Goal: Task Accomplishment & Management: Complete application form

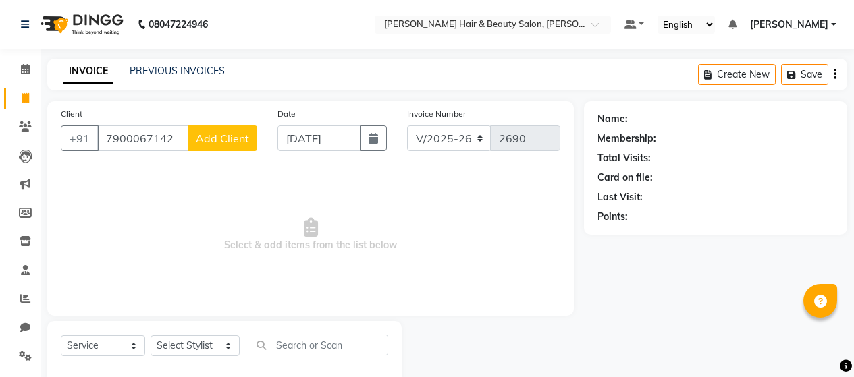
select select "7927"
select select "service"
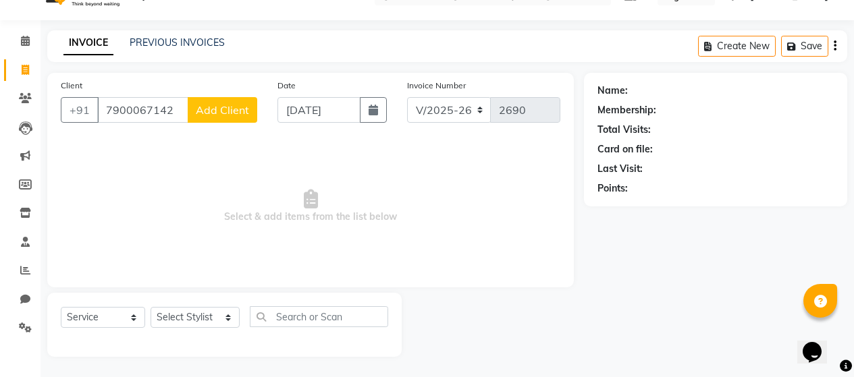
scroll to position [28, 0]
click at [213, 112] on span "Add Client" at bounding box center [222, 110] width 53 height 14
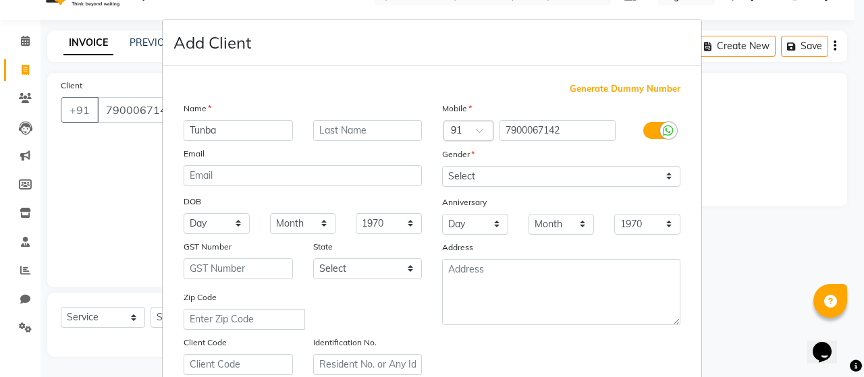
type input "Tunba"
click at [337, 131] on input "text" at bounding box center [367, 130] width 109 height 21
type input "Das"
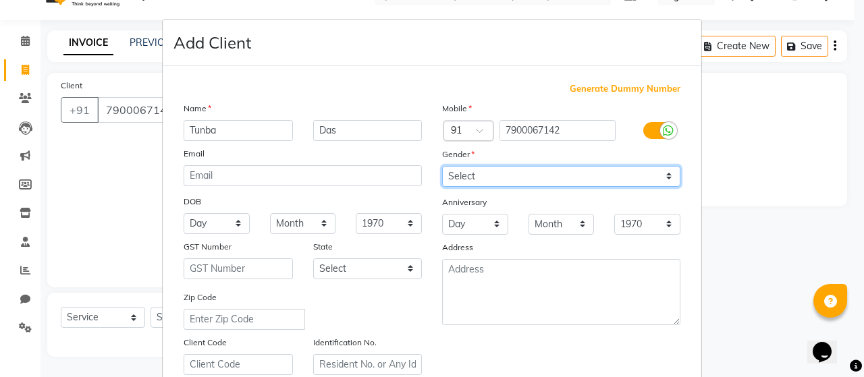
click at [660, 174] on select "Select [DEMOGRAPHIC_DATA] [DEMOGRAPHIC_DATA] Other Prefer Not To Say" at bounding box center [561, 176] width 238 height 21
select select "[DEMOGRAPHIC_DATA]"
click at [442, 166] on select "Select [DEMOGRAPHIC_DATA] [DEMOGRAPHIC_DATA] Other Prefer Not To Say" at bounding box center [561, 176] width 238 height 21
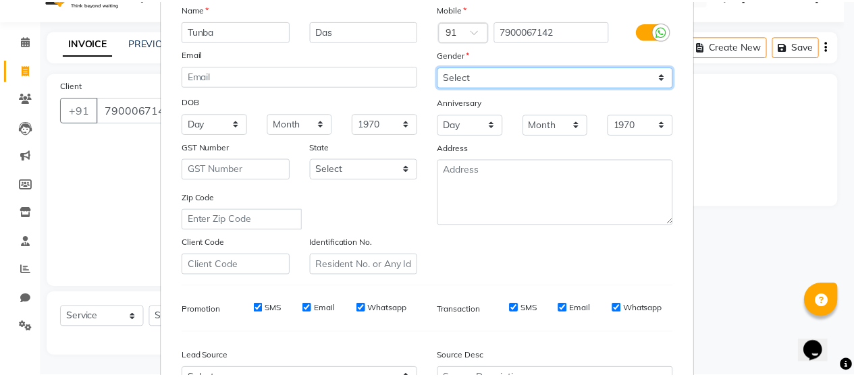
scroll to position [246, 0]
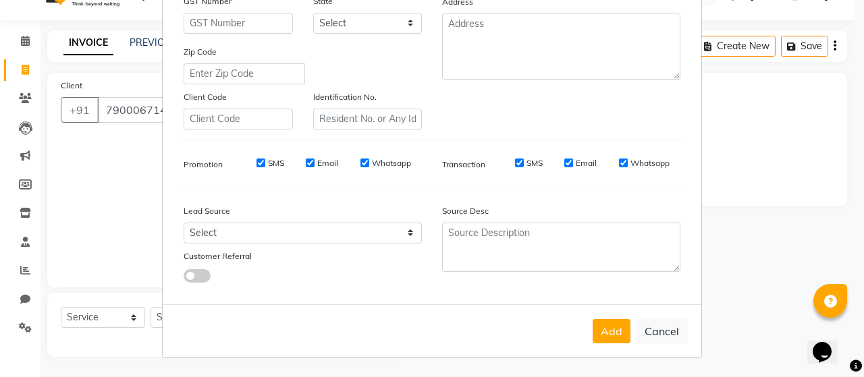
click at [271, 161] on label "SMS" at bounding box center [276, 163] width 16 height 12
click at [265, 161] on input "SMS" at bounding box center [261, 163] width 9 height 9
checkbox input "false"
click at [326, 166] on label "Email" at bounding box center [327, 163] width 21 height 12
click at [315, 166] on input "Email" at bounding box center [310, 163] width 9 height 9
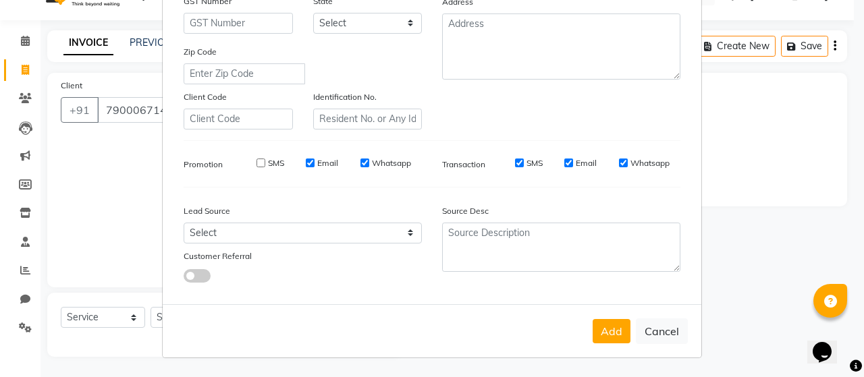
checkbox input "false"
click at [378, 163] on label "Whatsapp" at bounding box center [391, 163] width 39 height 12
click at [369, 163] on input "Whatsapp" at bounding box center [365, 163] width 9 height 9
checkbox input "false"
click at [533, 160] on label "SMS" at bounding box center [535, 163] width 16 height 12
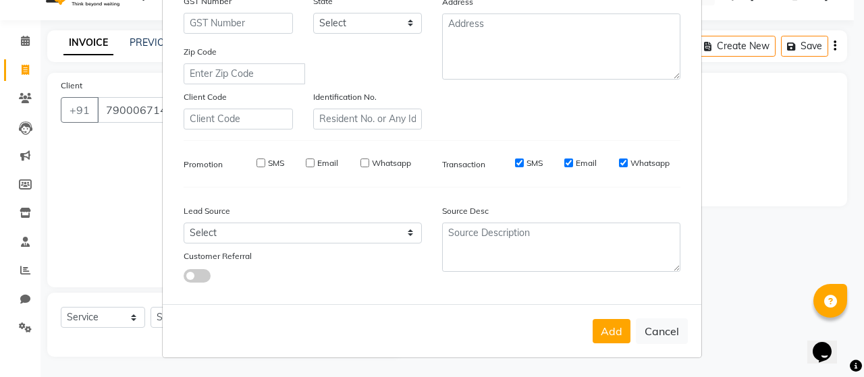
click at [524, 160] on input "SMS" at bounding box center [519, 163] width 9 height 9
checkbox input "false"
click at [577, 162] on label "Email" at bounding box center [586, 163] width 21 height 12
click at [573, 162] on input "Email" at bounding box center [569, 163] width 9 height 9
checkbox input "false"
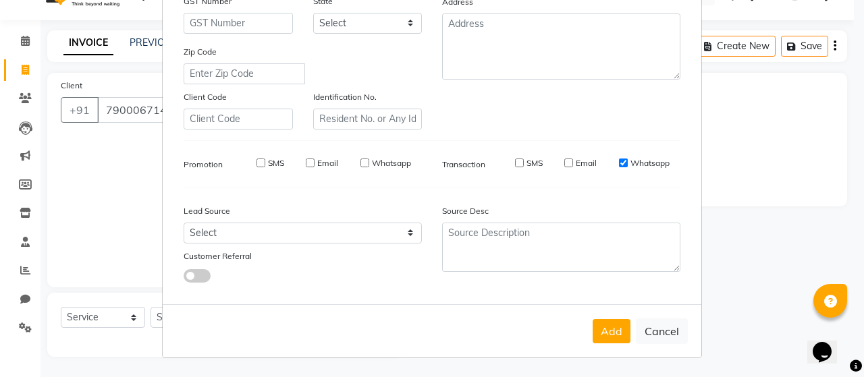
click at [648, 162] on label "Whatsapp" at bounding box center [650, 163] width 39 height 12
click at [628, 162] on input "Whatsapp" at bounding box center [623, 163] width 9 height 9
checkbox input "false"
click at [621, 339] on button "Add" at bounding box center [612, 331] width 38 height 24
select select
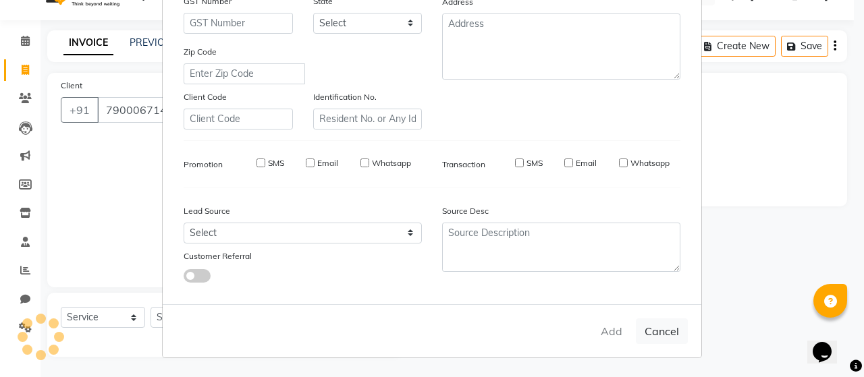
select select
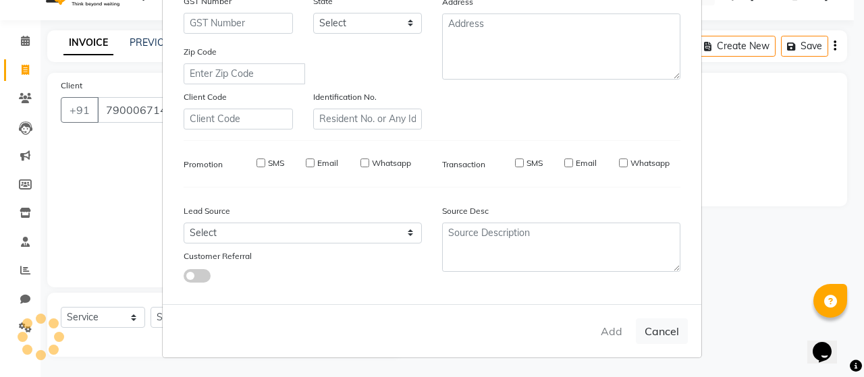
select select
checkbox input "false"
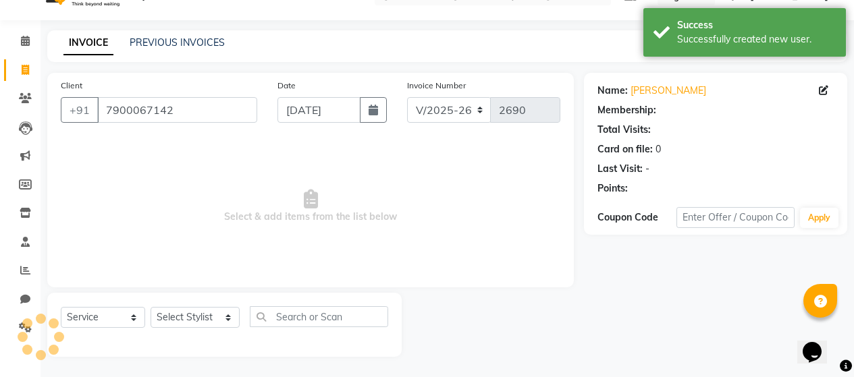
select select "1: Object"
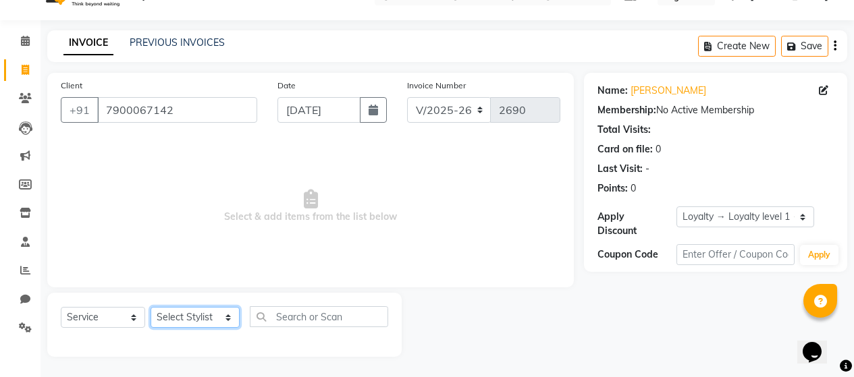
click at [221, 321] on select "Select Stylist [PERSON_NAME] Zibral [PERSON_NAME] [PERSON_NAME] [PERSON_NAME] […" at bounding box center [195, 317] width 89 height 21
select select "72244"
click at [151, 307] on select "Select Stylist [PERSON_NAME] Zibral [PERSON_NAME] [PERSON_NAME] [PERSON_NAME] […" at bounding box center [195, 317] width 89 height 21
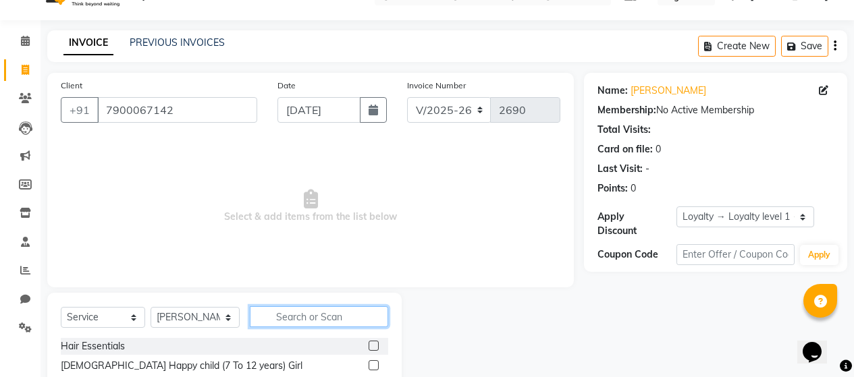
click at [354, 315] on input "text" at bounding box center [319, 317] width 138 height 21
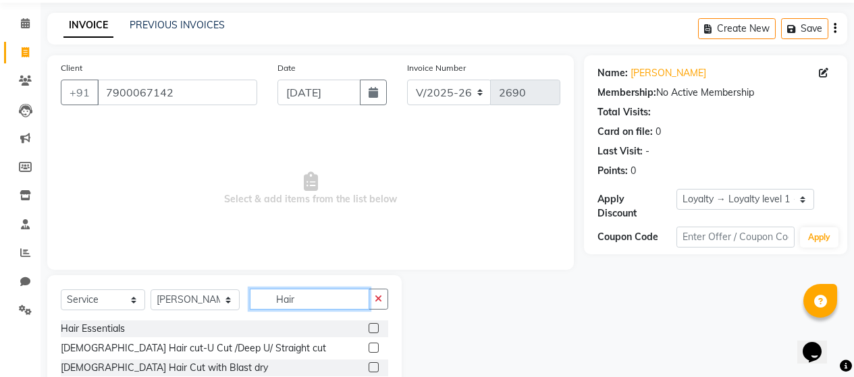
scroll to position [163, 0]
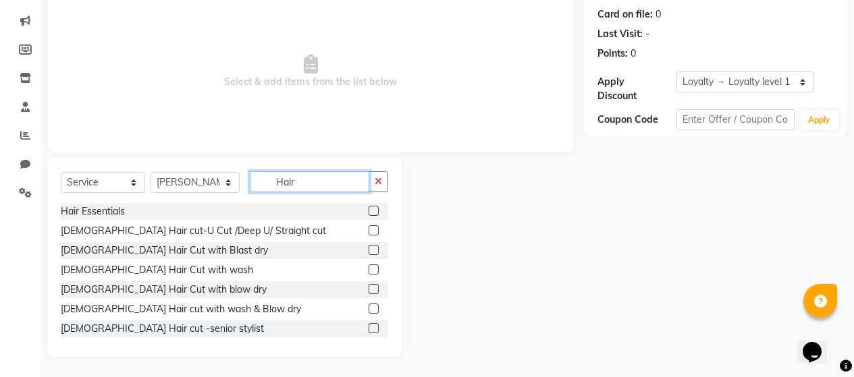
type input "Hair"
click at [369, 288] on label at bounding box center [374, 289] width 10 height 10
click at [369, 288] on input "checkbox" at bounding box center [373, 290] width 9 height 9
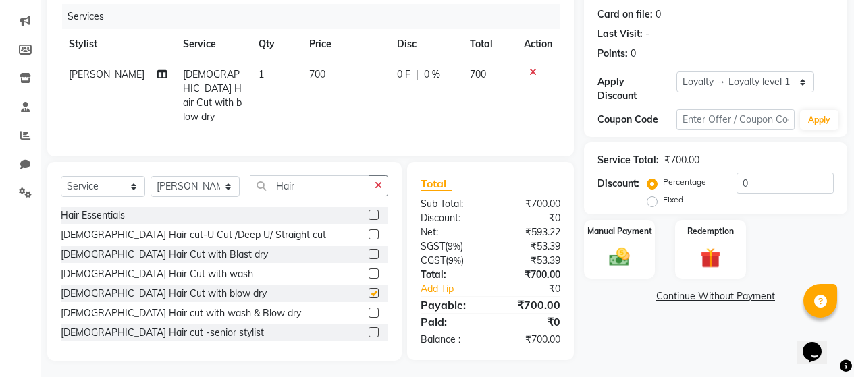
checkbox input "false"
click at [227, 180] on select "Select Stylist [PERSON_NAME] Zibral [PERSON_NAME] [PERSON_NAME] [PERSON_NAME] […" at bounding box center [195, 186] width 89 height 21
select select "72240"
click at [151, 176] on select "Select Stylist [PERSON_NAME] Zibral [PERSON_NAME] [PERSON_NAME] [PERSON_NAME] […" at bounding box center [195, 186] width 89 height 21
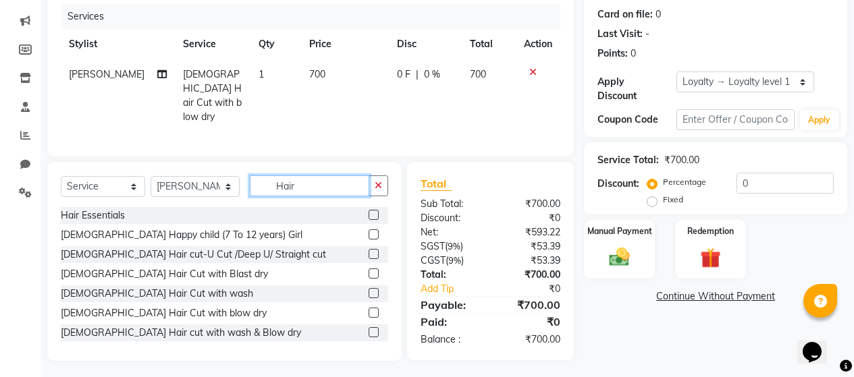
click at [318, 176] on input "Hair" at bounding box center [310, 186] width 120 height 21
type input "H"
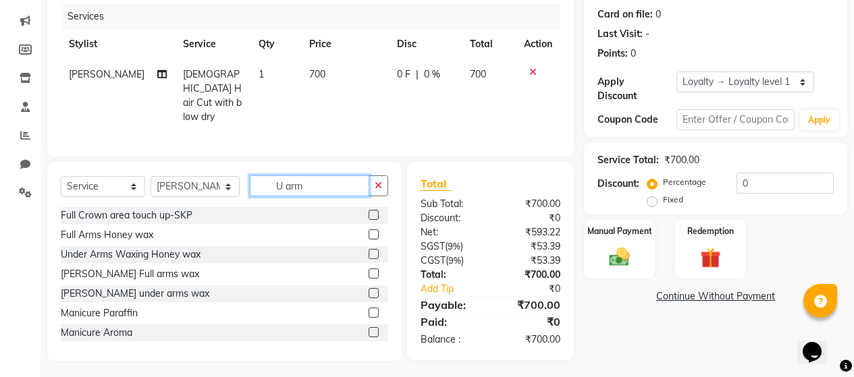
scroll to position [163, 0]
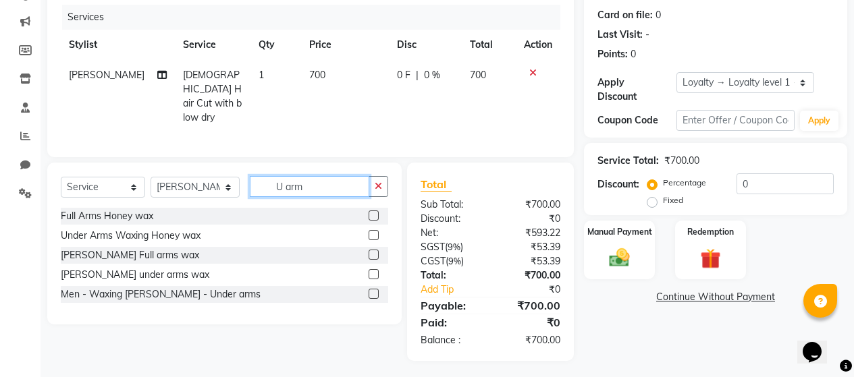
type input "U arm"
click at [373, 231] on label at bounding box center [374, 235] width 10 height 10
click at [373, 232] on input "checkbox" at bounding box center [373, 236] width 9 height 9
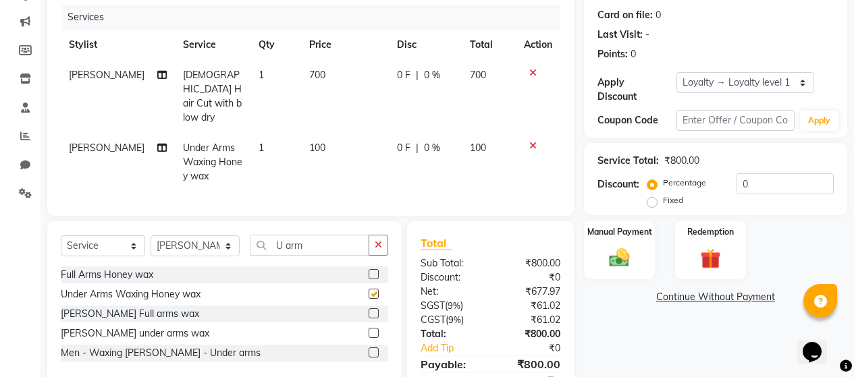
checkbox input "false"
click at [338, 134] on td "100" at bounding box center [345, 162] width 88 height 59
select select "72240"
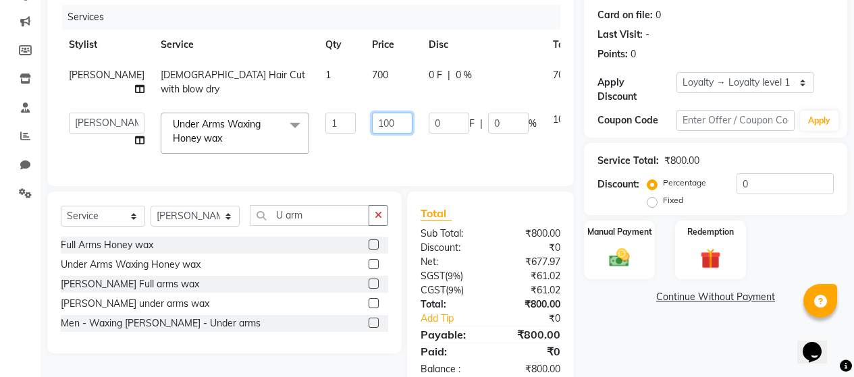
click at [372, 134] on input "100" at bounding box center [392, 123] width 41 height 21
type input "150"
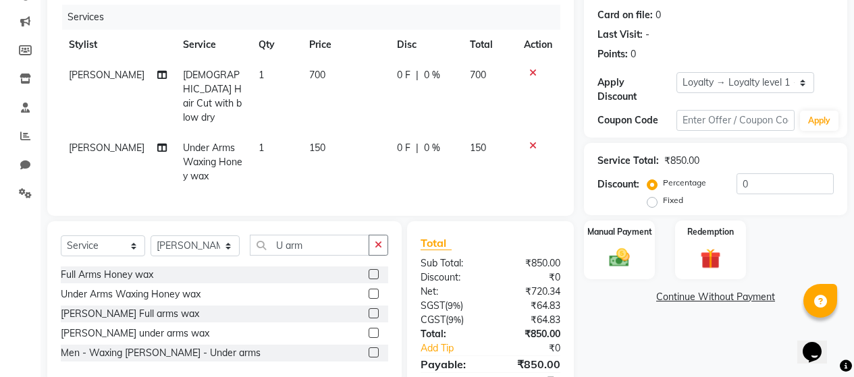
click at [409, 178] on div "Services Stylist Service Qty Price Disc Total Action [PERSON_NAME] [DEMOGRAPHIC…" at bounding box center [311, 104] width 500 height 198
click at [323, 243] on input "U arm" at bounding box center [310, 245] width 120 height 21
click at [221, 238] on select "Select Stylist [PERSON_NAME] Zibral [PERSON_NAME] [PERSON_NAME] [PERSON_NAME] […" at bounding box center [195, 246] width 89 height 21
select select "72243"
click at [151, 236] on select "Select Stylist [PERSON_NAME] Zibral [PERSON_NAME] [PERSON_NAME] [PERSON_NAME] […" at bounding box center [195, 246] width 89 height 21
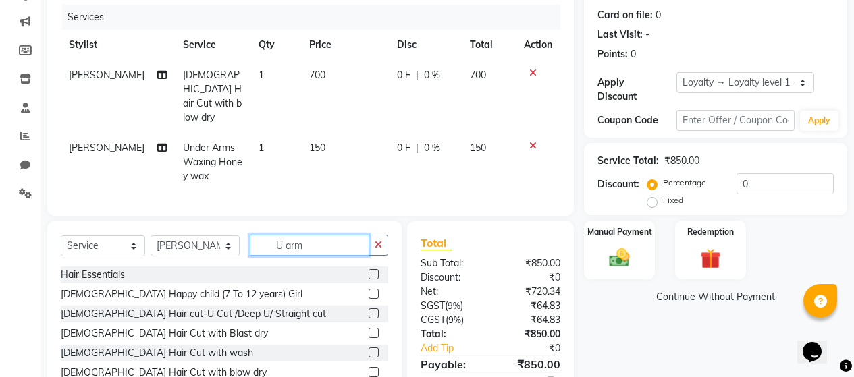
click at [313, 240] on input "U arm" at bounding box center [310, 245] width 120 height 21
type input "U"
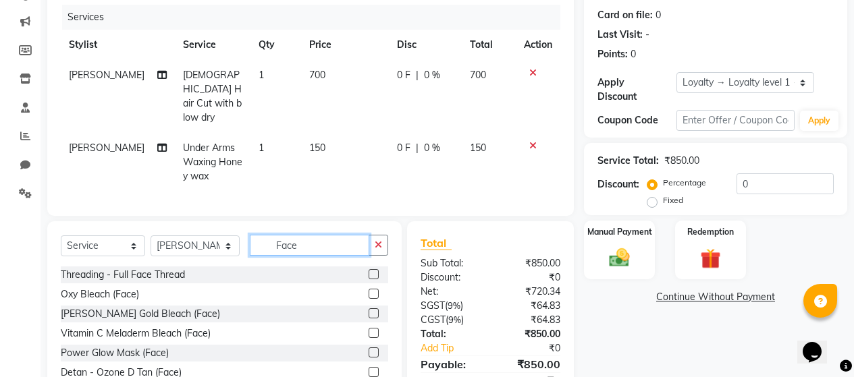
type input "Face"
click at [369, 269] on label at bounding box center [374, 274] width 10 height 10
click at [369, 271] on input "checkbox" at bounding box center [373, 275] width 9 height 9
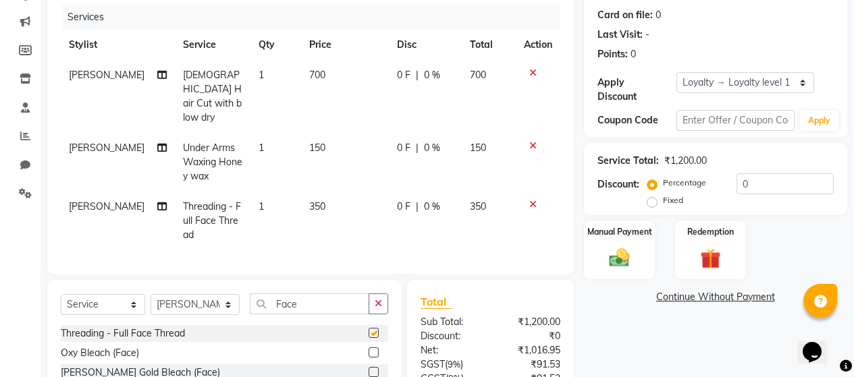
checkbox input "false"
click at [327, 209] on td "350" at bounding box center [345, 221] width 88 height 59
select select "72243"
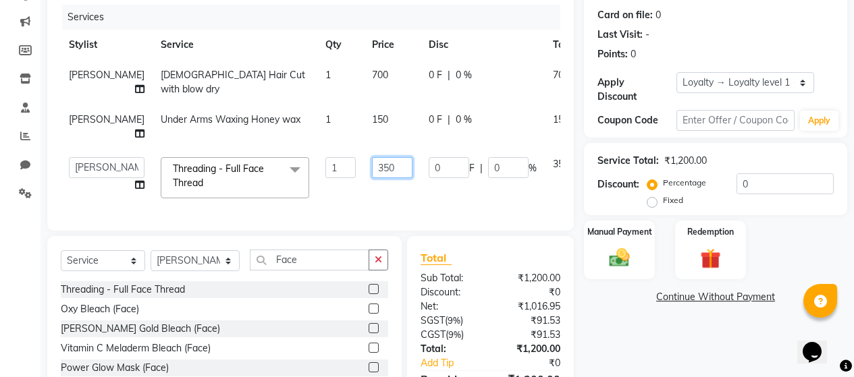
click at [372, 178] on input "350" at bounding box center [392, 167] width 41 height 21
type input "450"
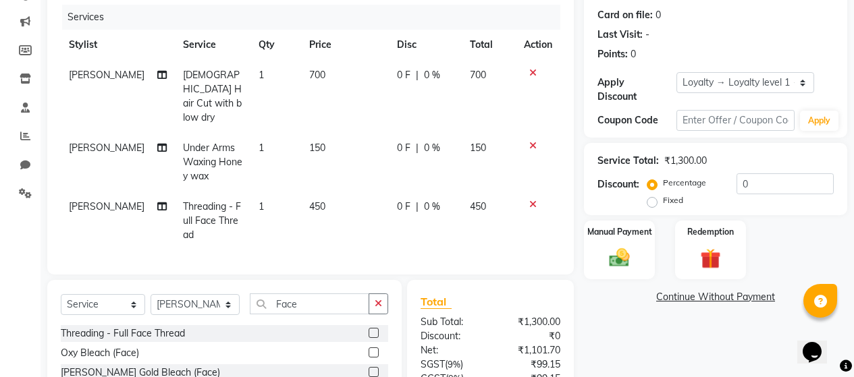
click at [417, 207] on td "0 F | 0 %" at bounding box center [425, 221] width 73 height 59
select select "72243"
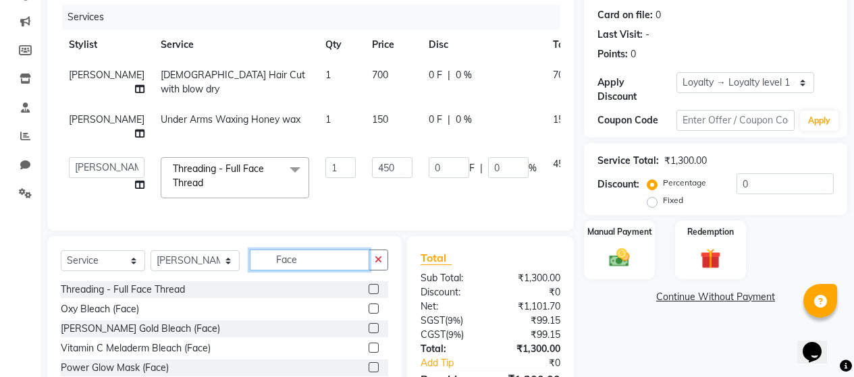
click at [320, 271] on input "Face" at bounding box center [310, 260] width 120 height 21
type input "F"
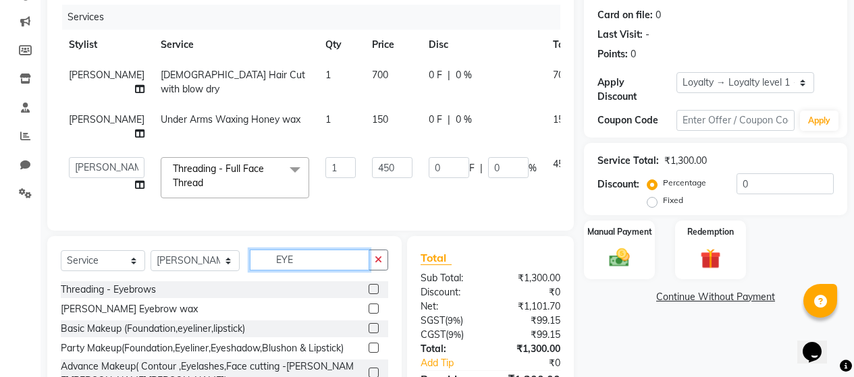
type input "EYE"
click at [378, 294] on label at bounding box center [374, 289] width 10 height 10
click at [377, 294] on input "checkbox" at bounding box center [373, 290] width 9 height 9
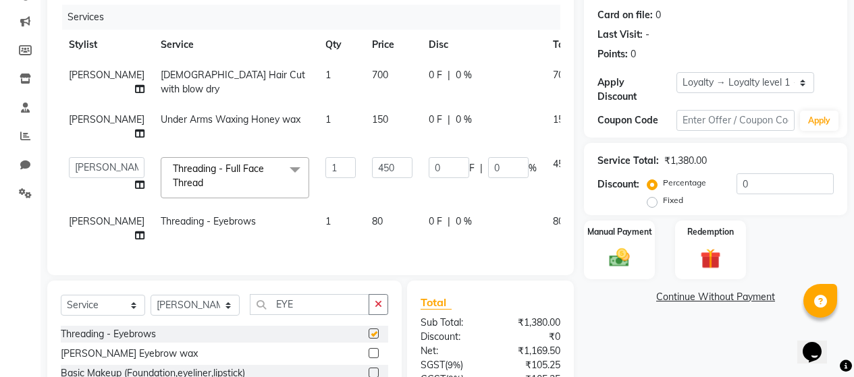
checkbox input "false"
click at [370, 240] on td "80" at bounding box center [392, 229] width 57 height 45
select select "72243"
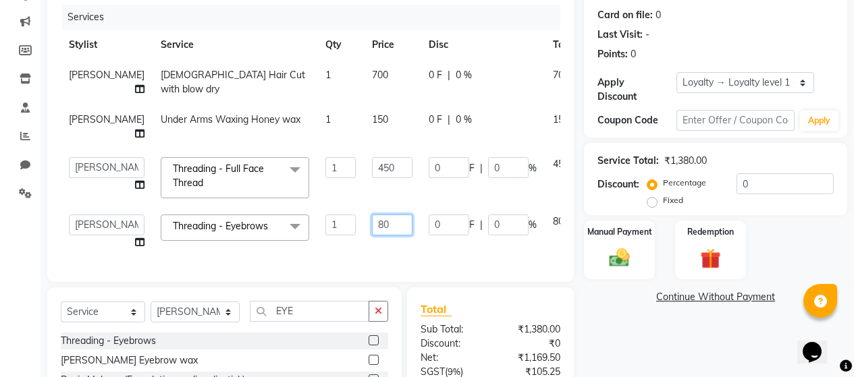
click at [372, 236] on input "80" at bounding box center [392, 225] width 41 height 21
type input "8"
type input "100"
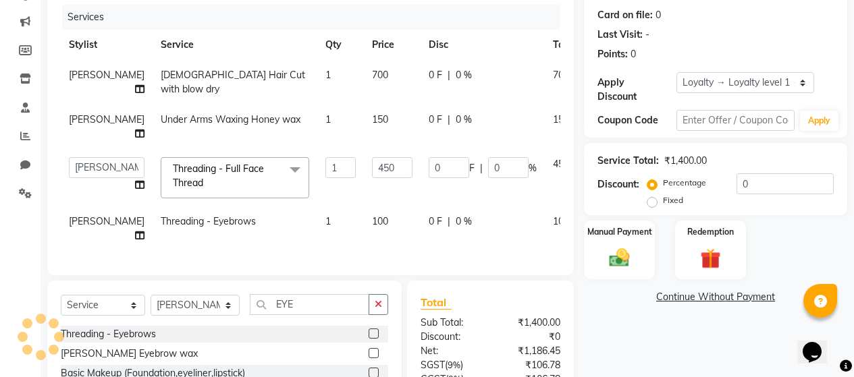
click at [492, 207] on td "0 F | 0 %" at bounding box center [483, 177] width 124 height 57
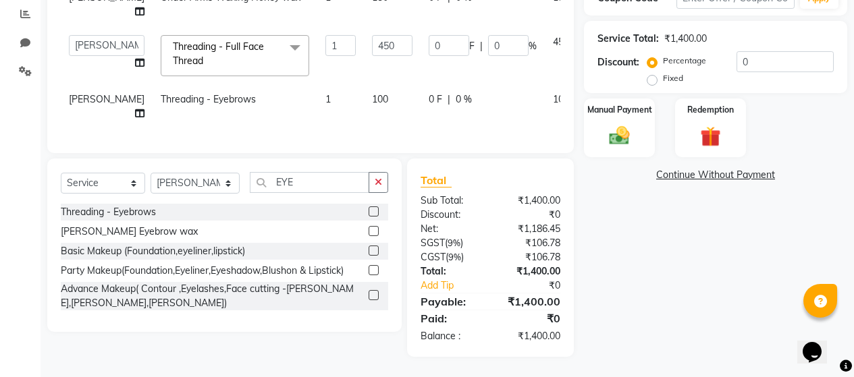
scroll to position [323, 0]
click at [622, 124] on img at bounding box center [619, 136] width 34 height 24
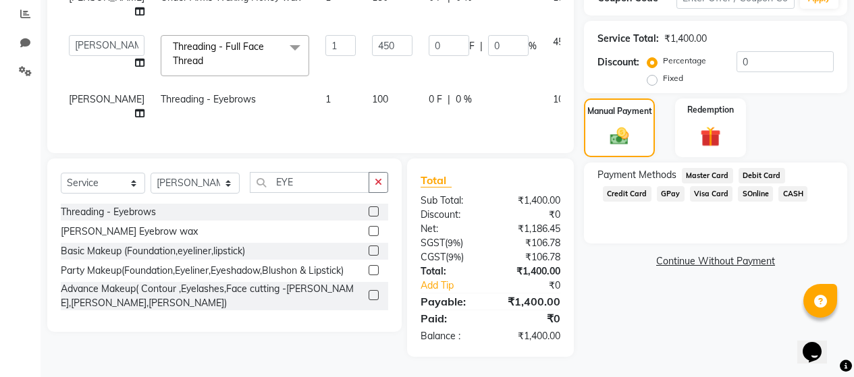
click at [670, 186] on span "GPay" at bounding box center [671, 194] width 28 height 16
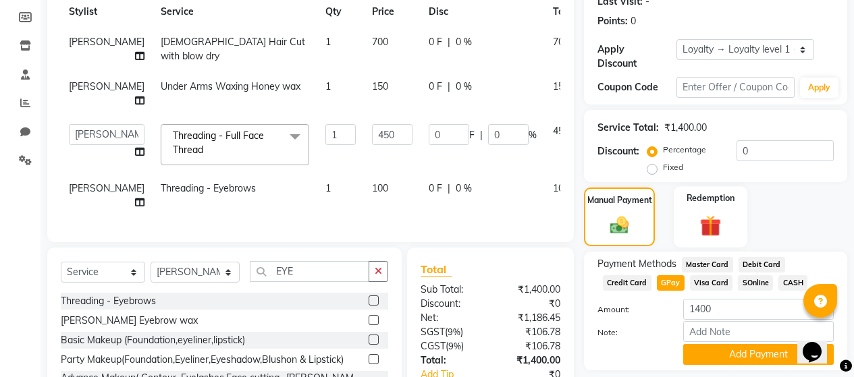
scroll to position [188, 0]
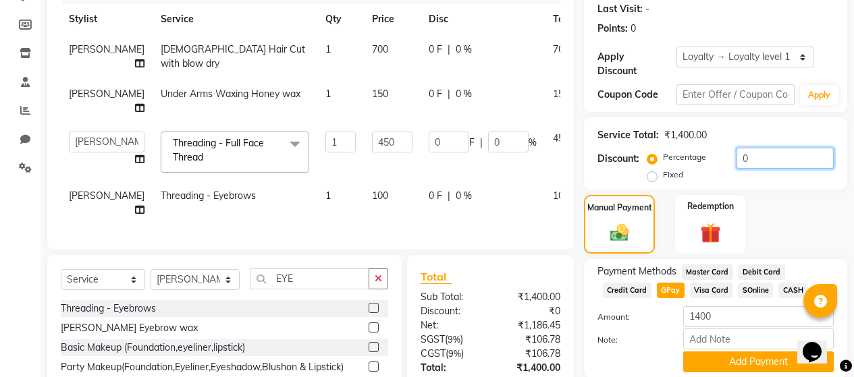
click at [771, 149] on input "0" at bounding box center [785, 158] width 97 height 21
type input "2"
type input "9"
type input "2"
type input "20"
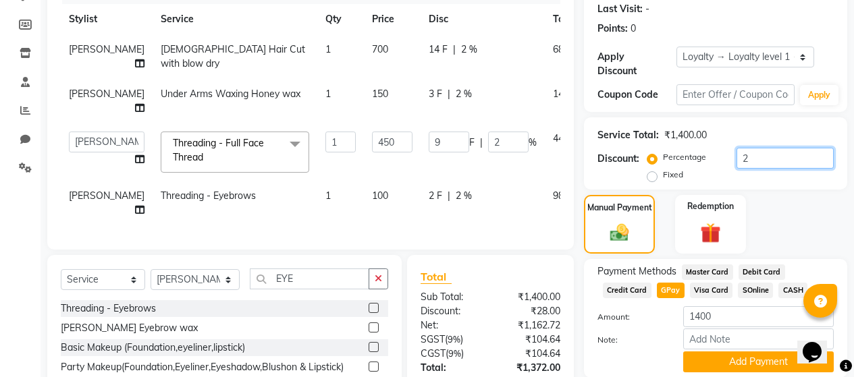
type input "90"
type input "20"
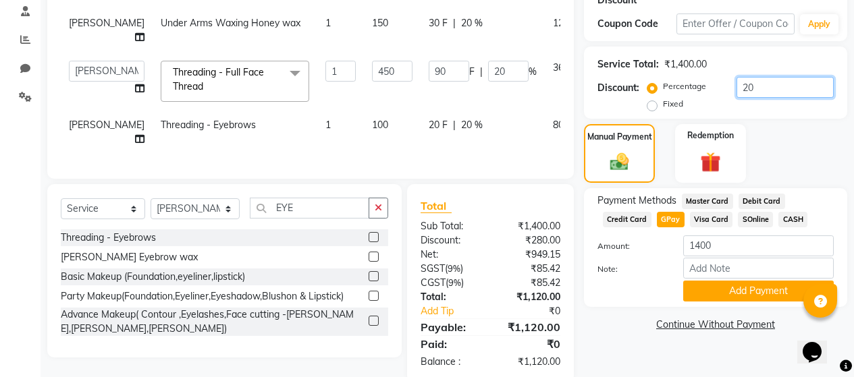
scroll to position [323, 0]
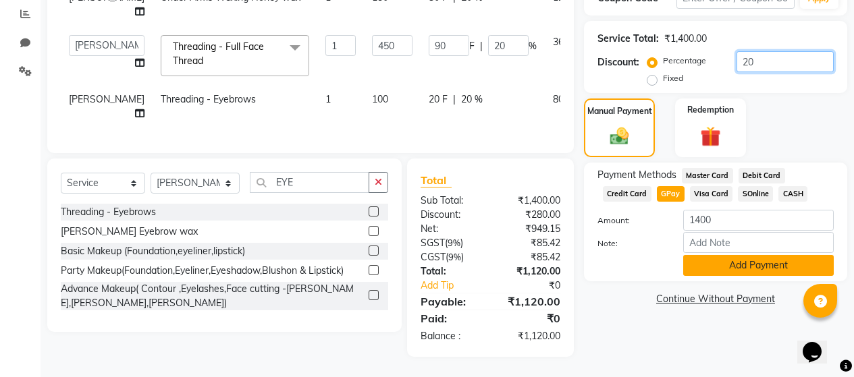
type input "20"
click at [723, 255] on button "Add Payment" at bounding box center [758, 265] width 151 height 21
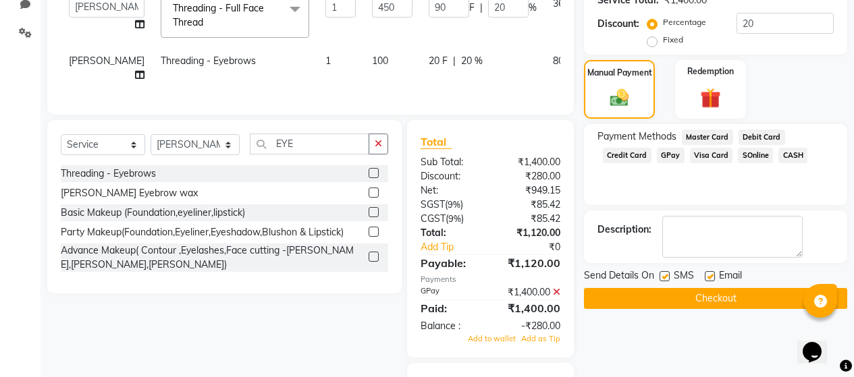
click at [662, 148] on span "GPay" at bounding box center [671, 156] width 28 height 16
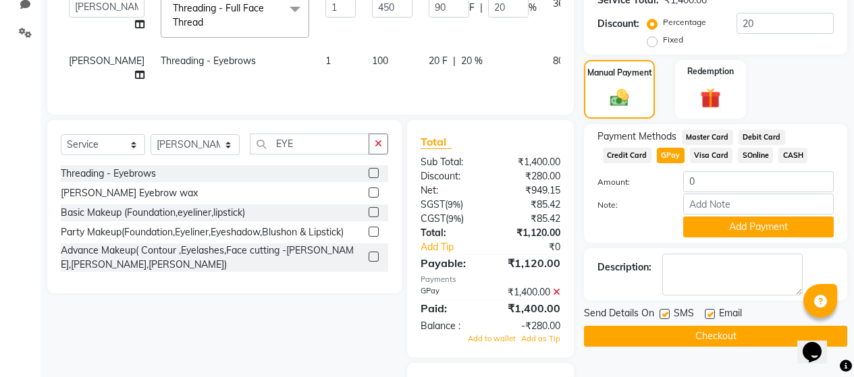
click at [663, 309] on label at bounding box center [665, 314] width 10 height 10
click at [663, 311] on input "checkbox" at bounding box center [664, 315] width 9 height 9
checkbox input "false"
click at [708, 309] on label at bounding box center [710, 314] width 10 height 10
click at [708, 311] on input "checkbox" at bounding box center [709, 315] width 9 height 9
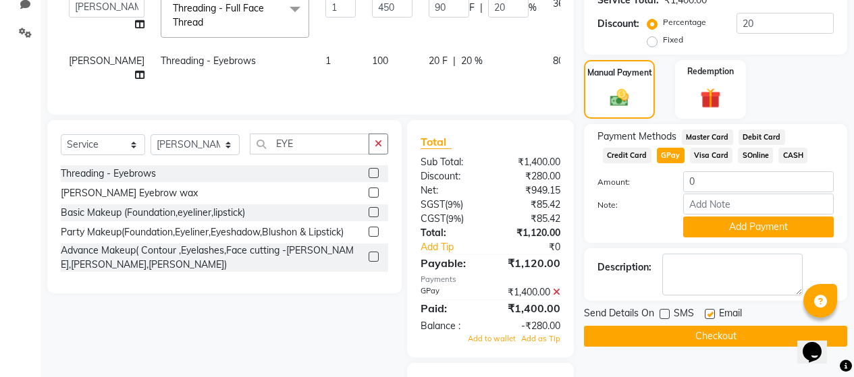
checkbox input "false"
click at [556, 297] on icon at bounding box center [556, 292] width 7 height 9
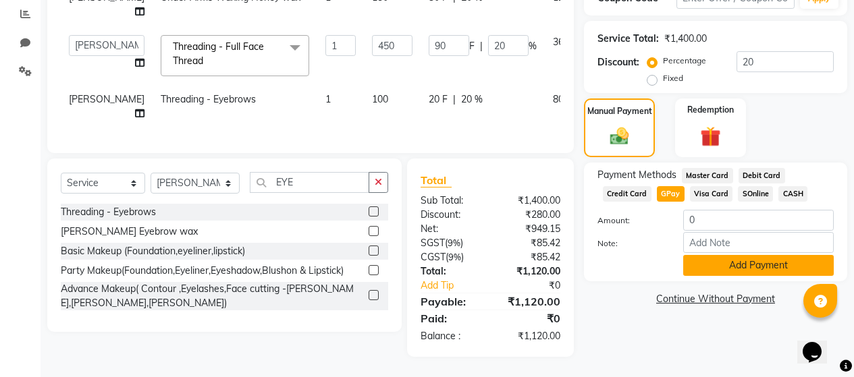
click at [710, 255] on button "Add Payment" at bounding box center [758, 265] width 151 height 21
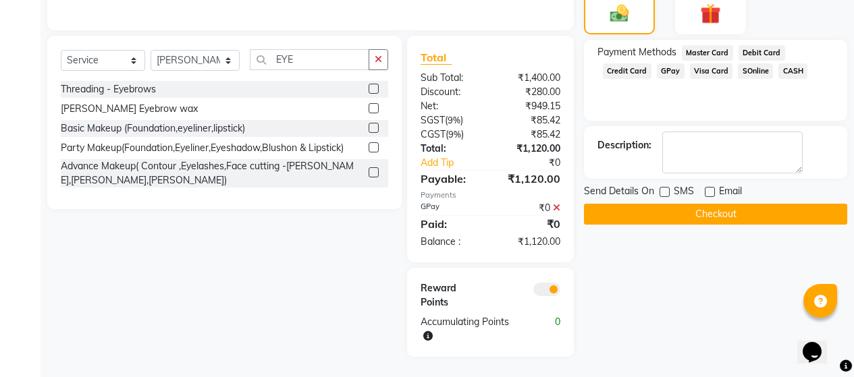
scroll to position [446, 0]
click at [555, 208] on icon at bounding box center [556, 207] width 7 height 9
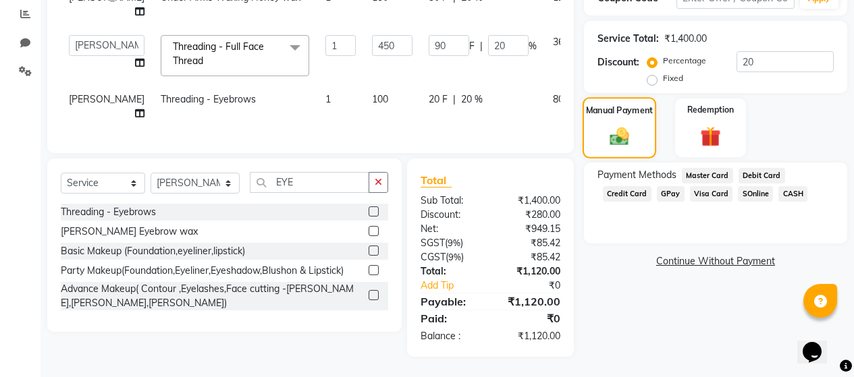
scroll to position [323, 0]
click at [666, 186] on span "GPay" at bounding box center [671, 194] width 28 height 16
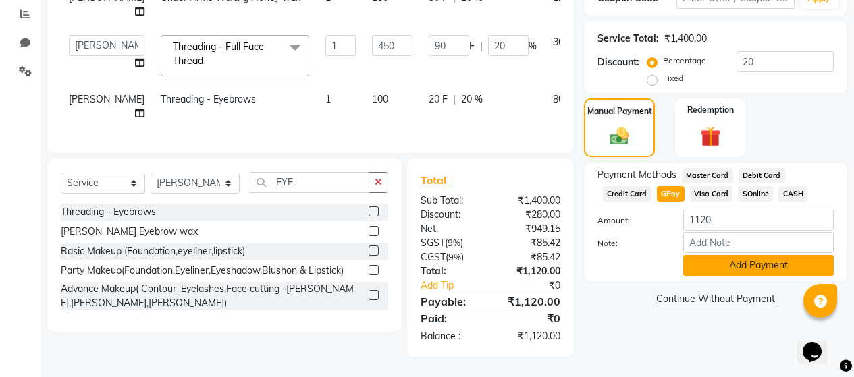
click at [717, 255] on button "Add Payment" at bounding box center [758, 265] width 151 height 21
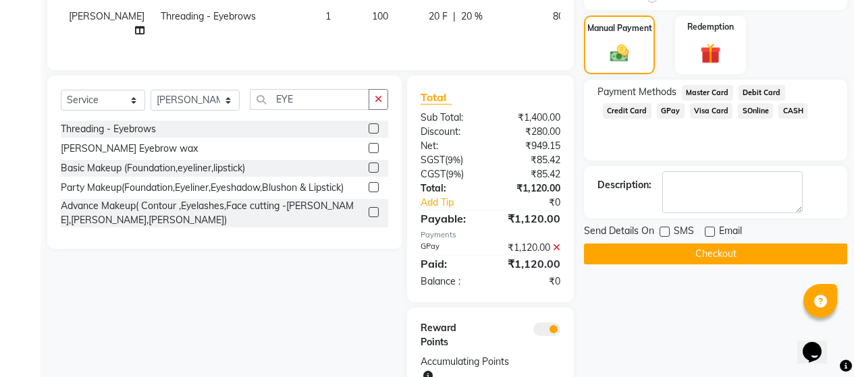
scroll to position [391, 0]
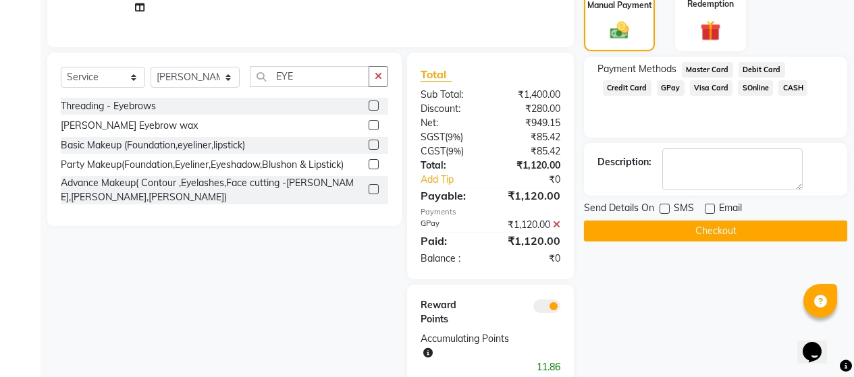
click at [670, 221] on button "Checkout" at bounding box center [715, 231] width 263 height 21
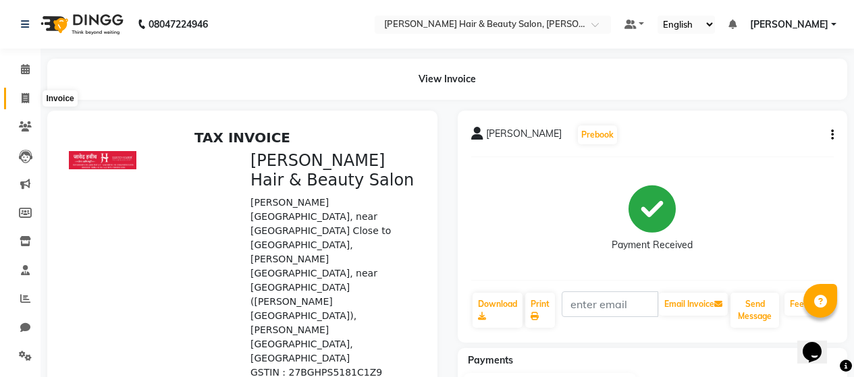
click at [28, 97] on icon at bounding box center [25, 98] width 7 height 10
select select "service"
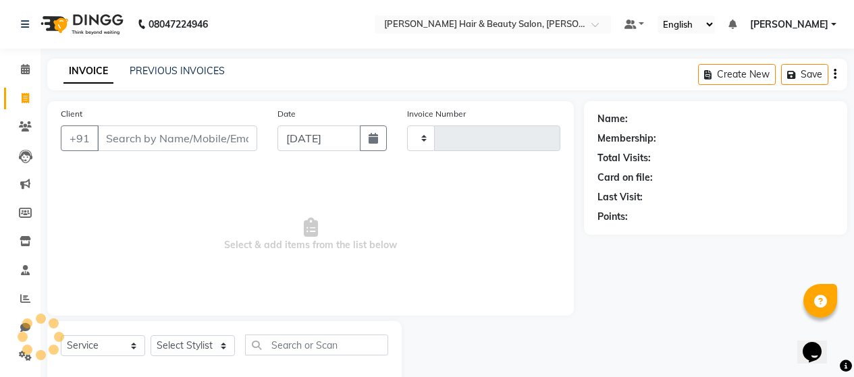
scroll to position [28, 0]
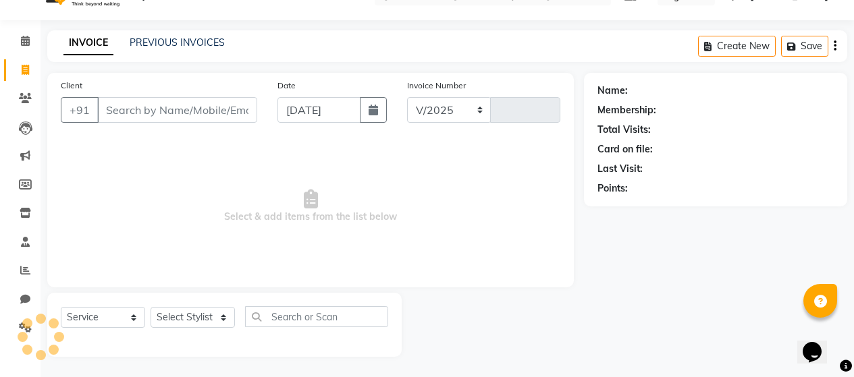
select select "7927"
type input "2691"
click at [163, 117] on input "Client" at bounding box center [177, 110] width 160 height 26
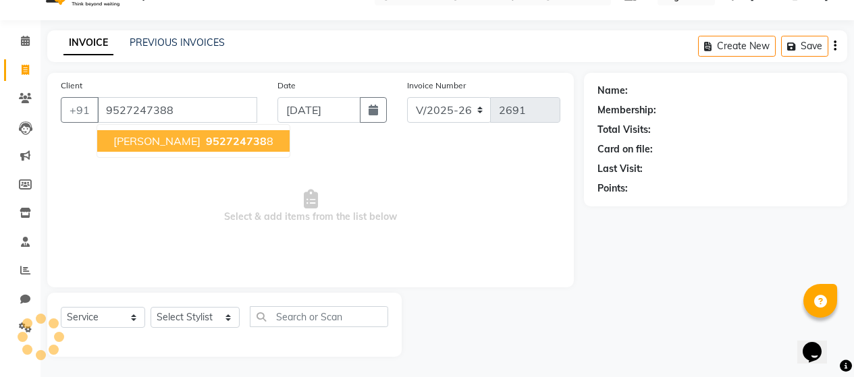
type input "9527247388"
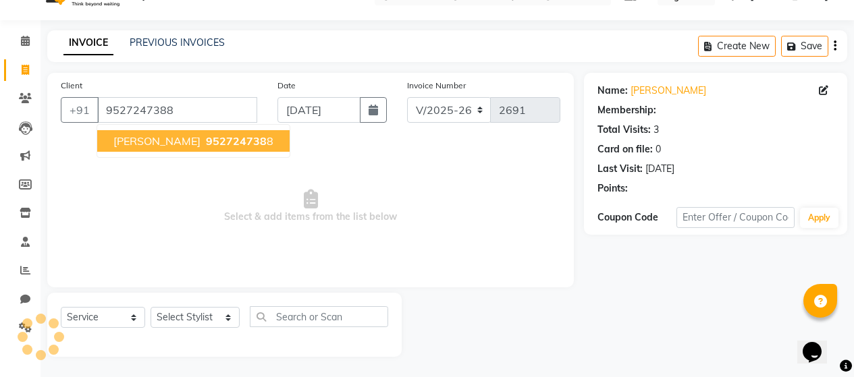
select select "1: Object"
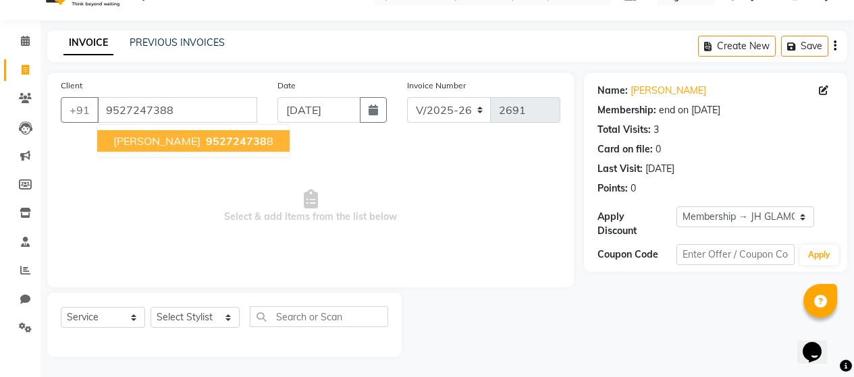
click at [225, 138] on span "952724738" at bounding box center [236, 141] width 61 height 14
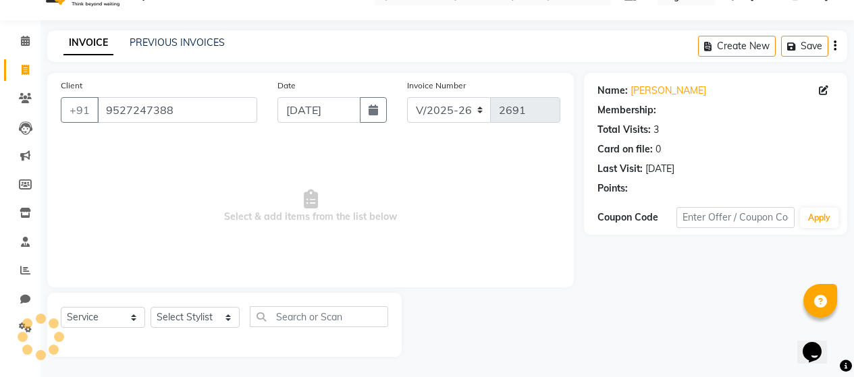
select select "1: Object"
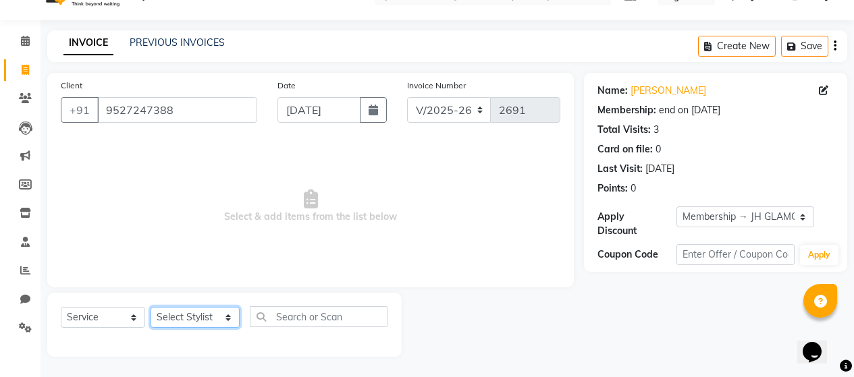
click at [222, 317] on select "Select Stylist [PERSON_NAME] Zibral [PERSON_NAME] [PERSON_NAME] [PERSON_NAME] […" at bounding box center [195, 317] width 89 height 21
select select "72242"
click at [151, 307] on select "Select Stylist [PERSON_NAME] Zibral [PERSON_NAME] [PERSON_NAME] [PERSON_NAME] […" at bounding box center [195, 317] width 89 height 21
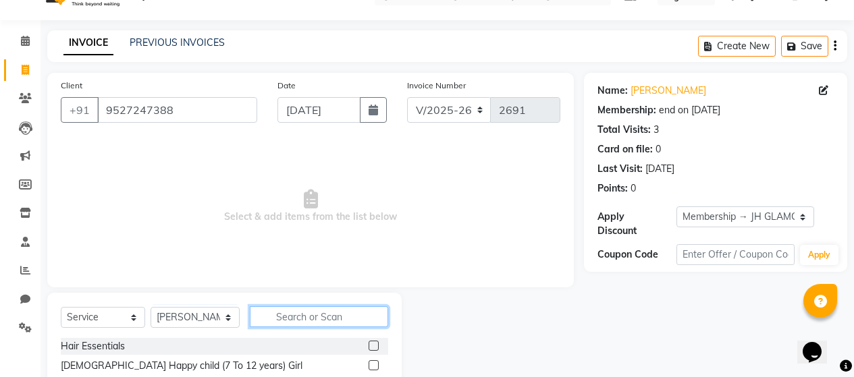
click at [307, 314] on input "text" at bounding box center [319, 317] width 138 height 21
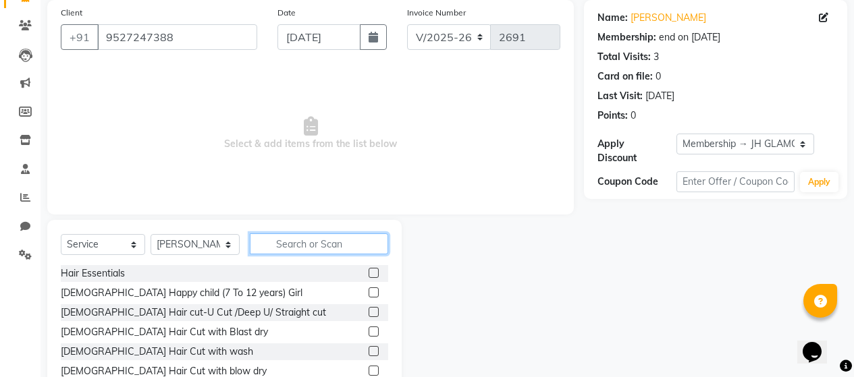
scroll to position [163, 0]
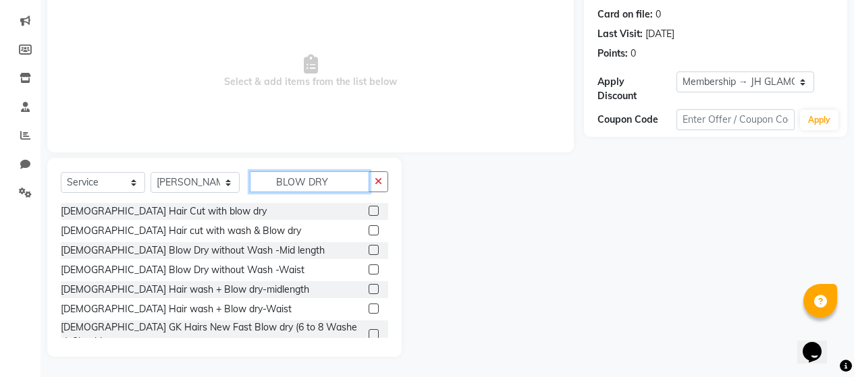
type input "BLOW DRY"
click at [369, 247] on label at bounding box center [374, 250] width 10 height 10
click at [369, 247] on input "checkbox" at bounding box center [373, 250] width 9 height 9
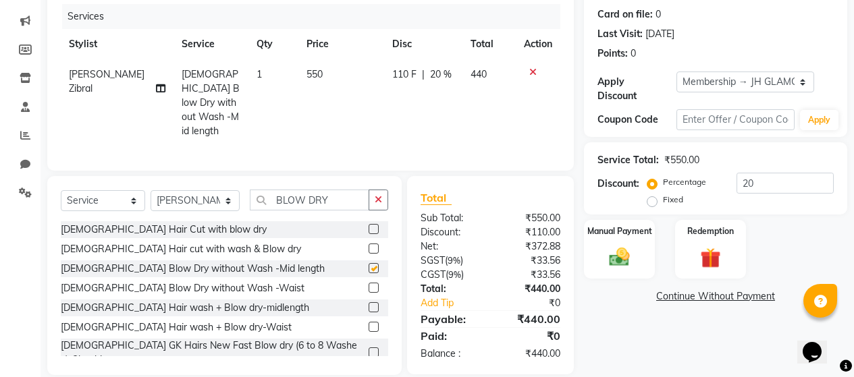
checkbox input "false"
click at [342, 74] on td "550" at bounding box center [341, 102] width 86 height 87
select select "72242"
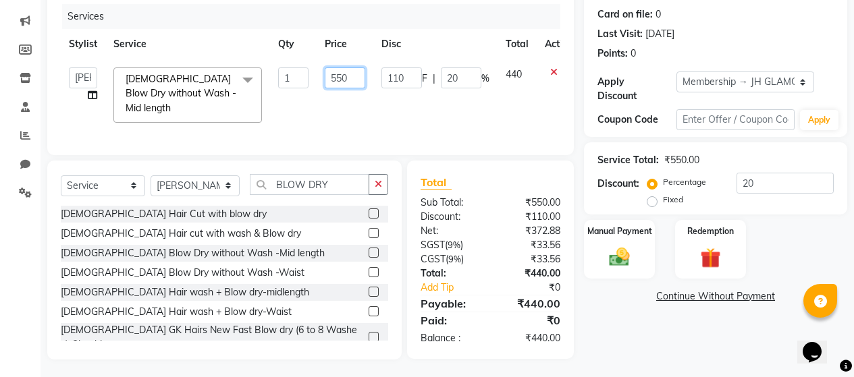
click at [339, 75] on input "550" at bounding box center [345, 78] width 41 height 21
type input "650"
click at [389, 105] on td "110 F | 20 %" at bounding box center [435, 95] width 124 height 72
select select "72242"
click at [625, 247] on img at bounding box center [619, 257] width 34 height 24
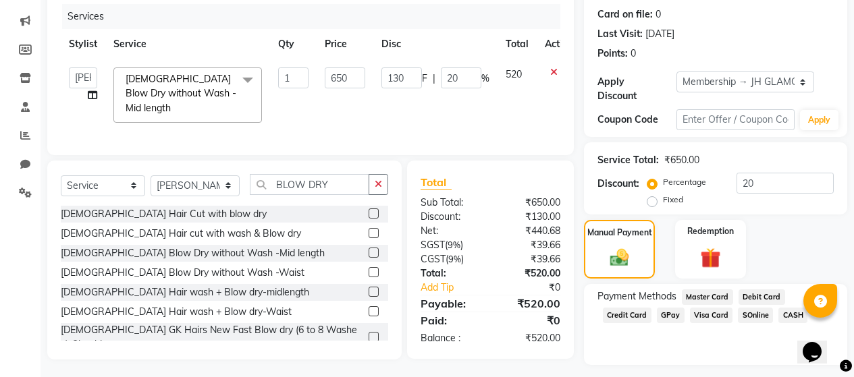
click at [664, 308] on span "GPay" at bounding box center [671, 316] width 28 height 16
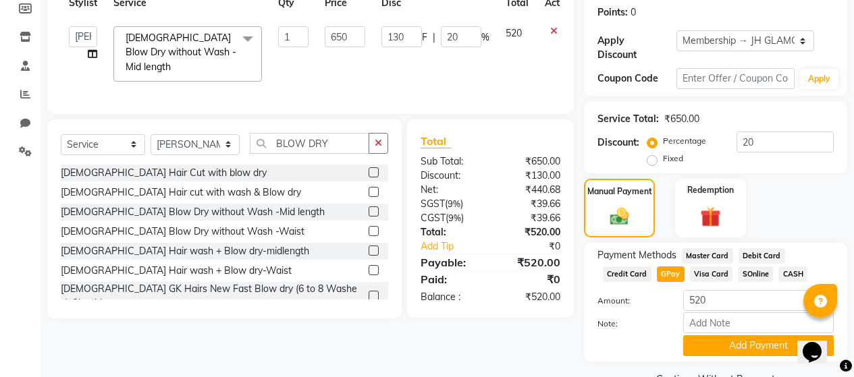
scroll to position [226, 0]
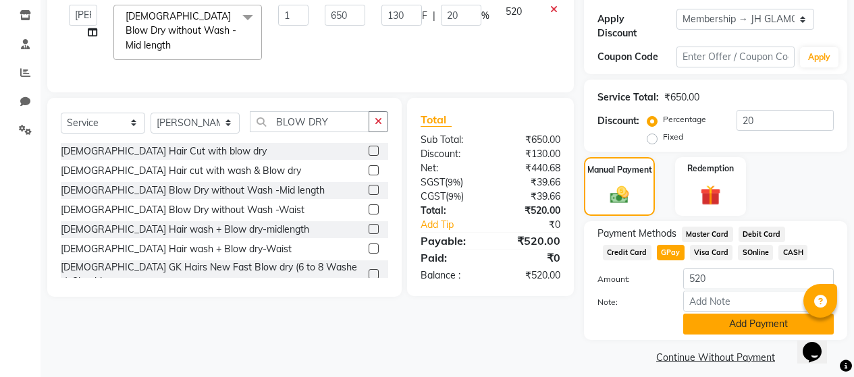
click at [708, 315] on button "Add Payment" at bounding box center [758, 324] width 151 height 21
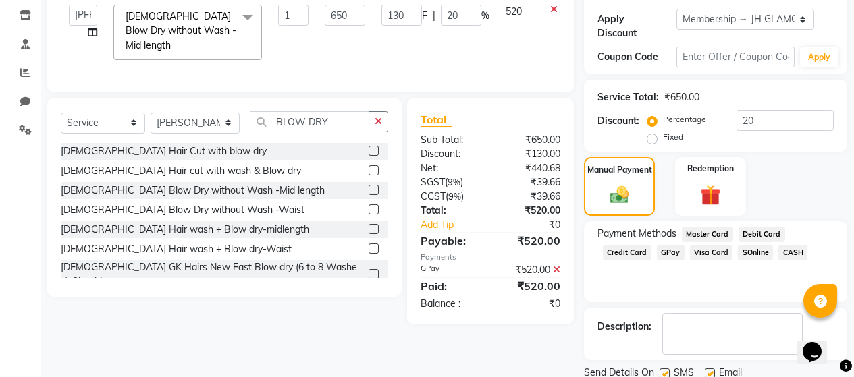
scroll to position [265, 0]
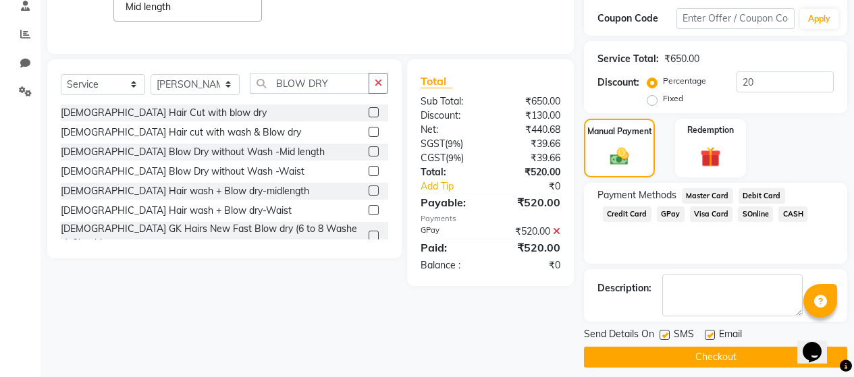
click at [664, 330] on label at bounding box center [665, 335] width 10 height 10
click at [664, 332] on input "checkbox" at bounding box center [664, 336] width 9 height 9
checkbox input "false"
click at [712, 330] on label at bounding box center [710, 335] width 10 height 10
click at [712, 332] on input "checkbox" at bounding box center [709, 336] width 9 height 9
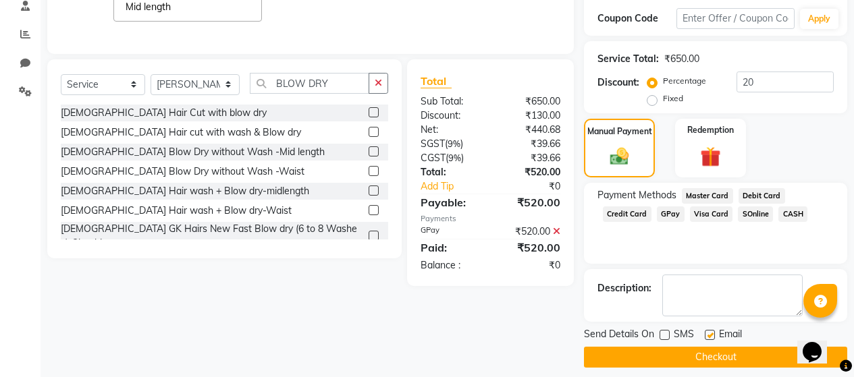
checkbox input "false"
click at [704, 347] on button "Checkout" at bounding box center [715, 357] width 263 height 21
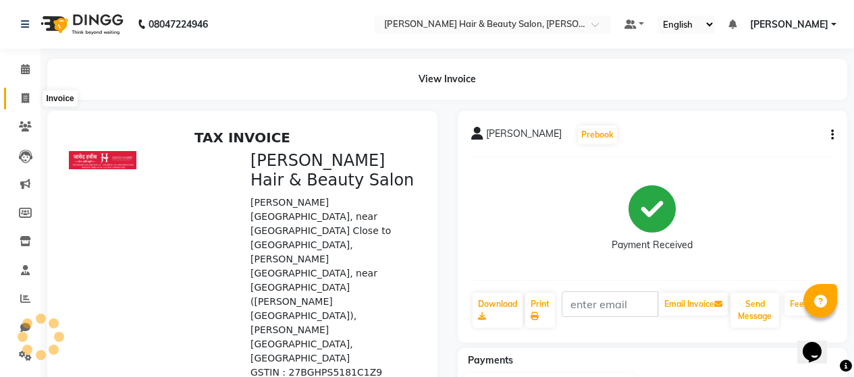
click at [28, 97] on icon at bounding box center [25, 98] width 7 height 10
select select "service"
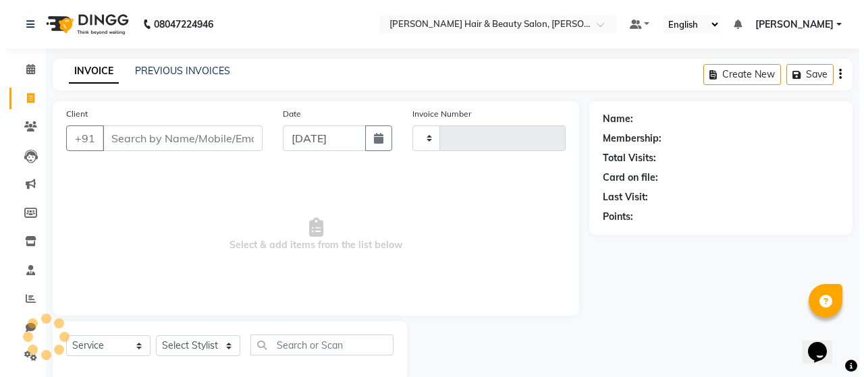
scroll to position [28, 0]
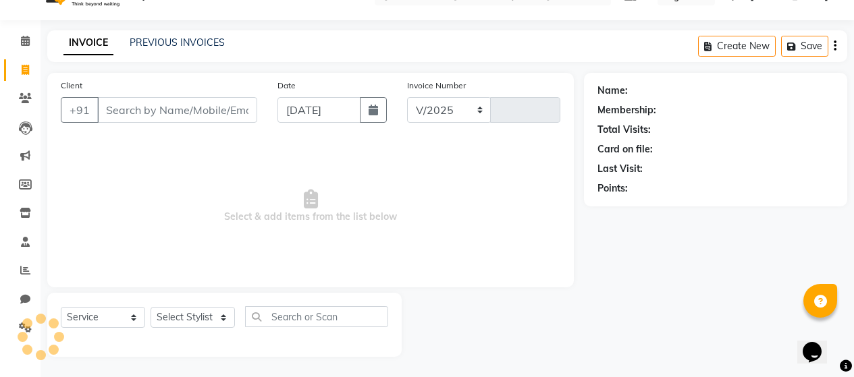
select select "7927"
type input "2692"
click at [205, 111] on input "Client" at bounding box center [177, 110] width 160 height 26
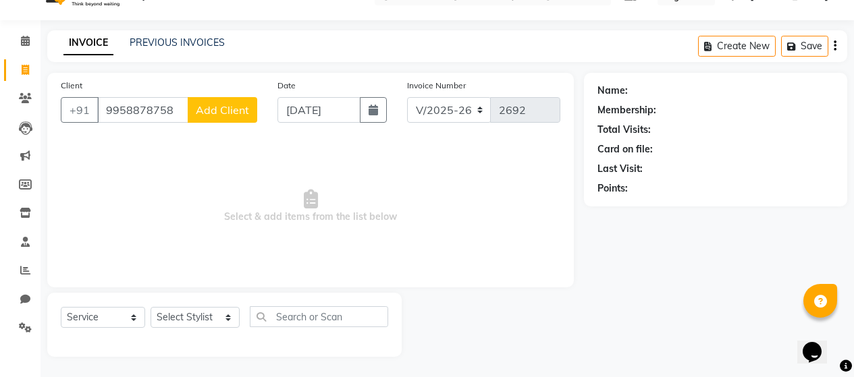
type input "9958878758"
click at [205, 111] on span "Add Client" at bounding box center [222, 110] width 53 height 14
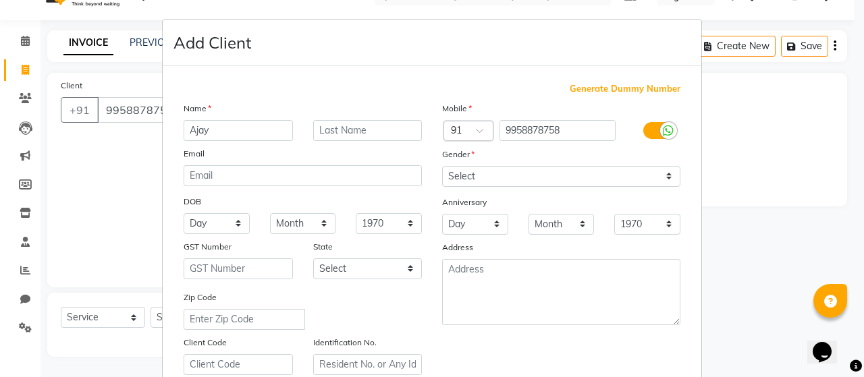
type input "Ajay"
click at [338, 131] on input "text" at bounding box center [367, 130] width 109 height 21
type input "[PERSON_NAME]"
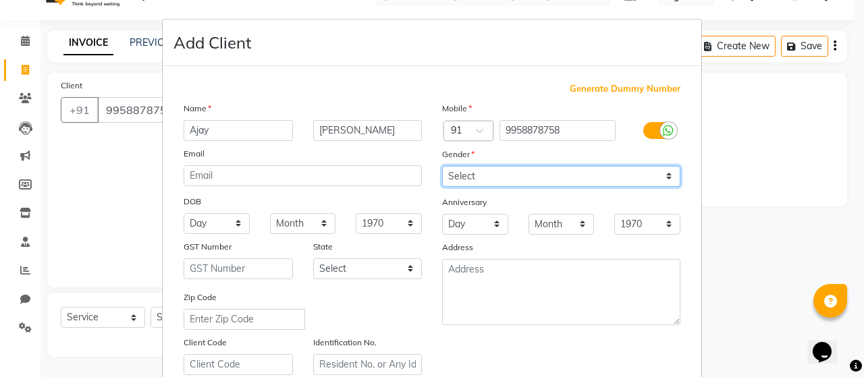
click at [664, 176] on select "Select [DEMOGRAPHIC_DATA] [DEMOGRAPHIC_DATA] Other Prefer Not To Say" at bounding box center [561, 176] width 238 height 21
select select "[DEMOGRAPHIC_DATA]"
click at [442, 166] on select "Select [DEMOGRAPHIC_DATA] [DEMOGRAPHIC_DATA] Other Prefer Not To Say" at bounding box center [561, 176] width 238 height 21
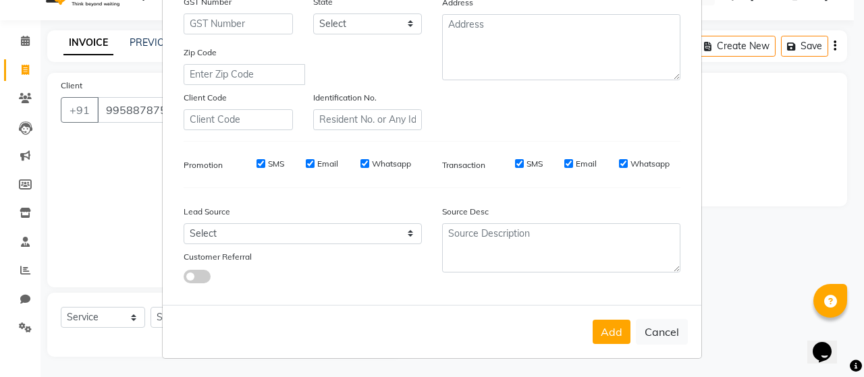
scroll to position [246, 0]
click at [270, 162] on label "SMS" at bounding box center [276, 163] width 16 height 12
click at [265, 162] on input "SMS" at bounding box center [261, 163] width 9 height 9
checkbox input "false"
click at [317, 164] on label "Email" at bounding box center [327, 163] width 21 height 12
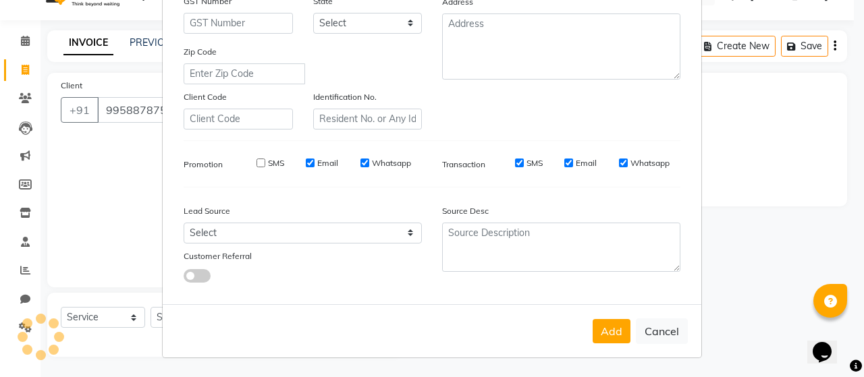
click at [315, 164] on input "Email" at bounding box center [310, 163] width 9 height 9
checkbox input "false"
click at [393, 163] on label "Whatsapp" at bounding box center [391, 163] width 39 height 12
click at [369, 163] on input "Whatsapp" at bounding box center [365, 163] width 9 height 9
checkbox input "false"
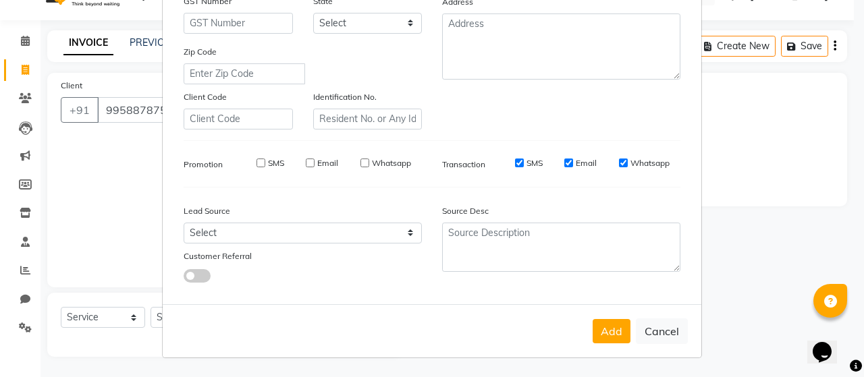
click at [533, 162] on label "SMS" at bounding box center [535, 163] width 16 height 12
click at [524, 162] on input "SMS" at bounding box center [519, 163] width 9 height 9
checkbox input "false"
click at [584, 164] on label "Email" at bounding box center [586, 163] width 21 height 12
click at [573, 164] on input "Email" at bounding box center [569, 163] width 9 height 9
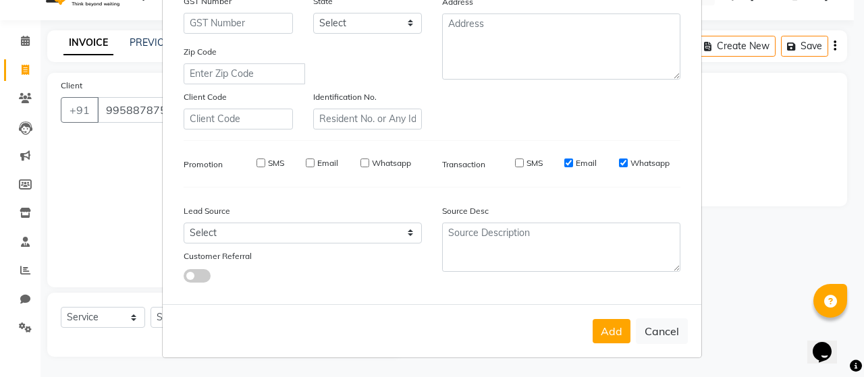
checkbox input "false"
click at [635, 165] on label "Whatsapp" at bounding box center [650, 163] width 39 height 12
click at [628, 165] on input "Whatsapp" at bounding box center [623, 163] width 9 height 9
checkbox input "false"
click at [604, 334] on button "Add" at bounding box center [612, 331] width 38 height 24
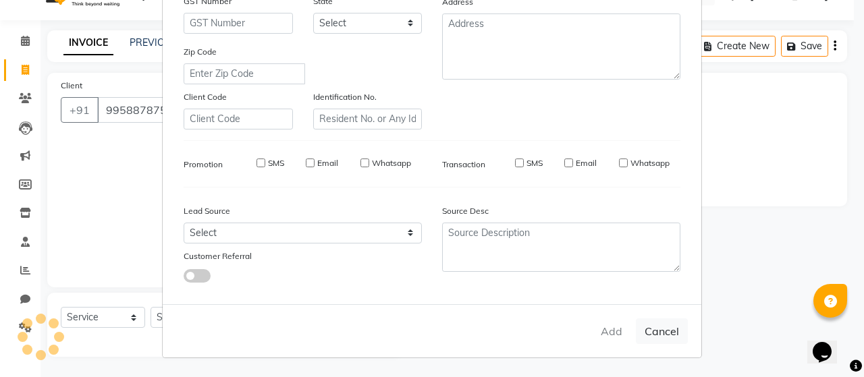
select select
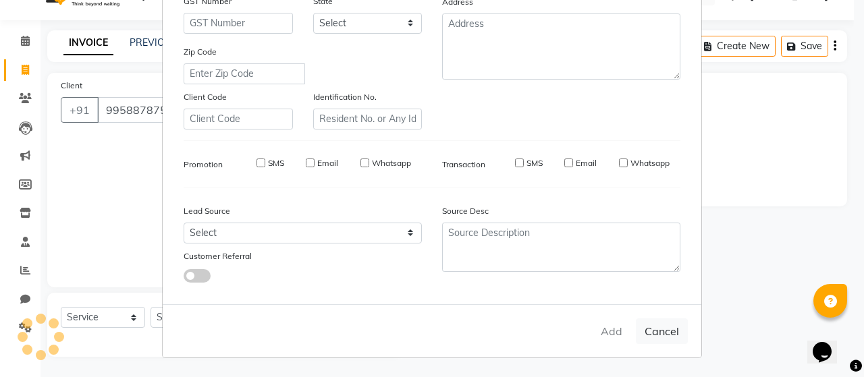
select select
checkbox input "false"
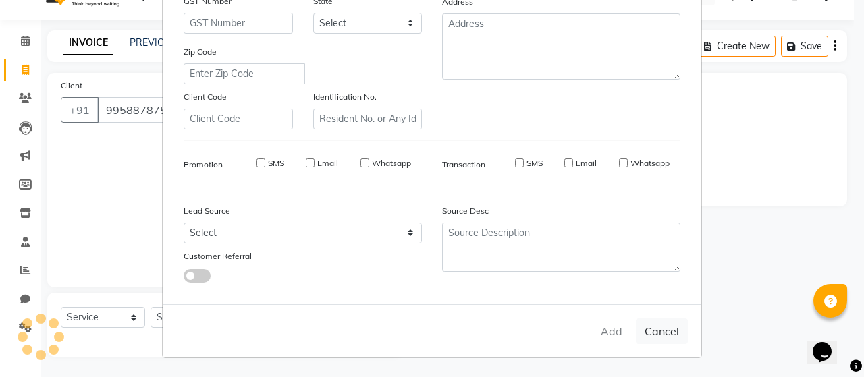
checkbox input "false"
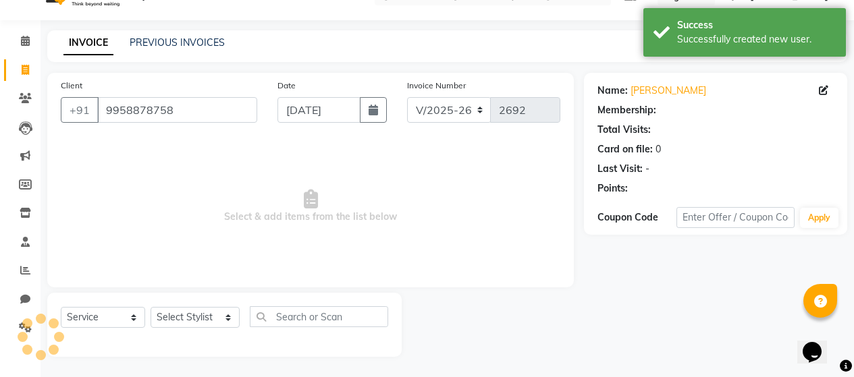
select select "1: Object"
